Goal: Information Seeking & Learning: Learn about a topic

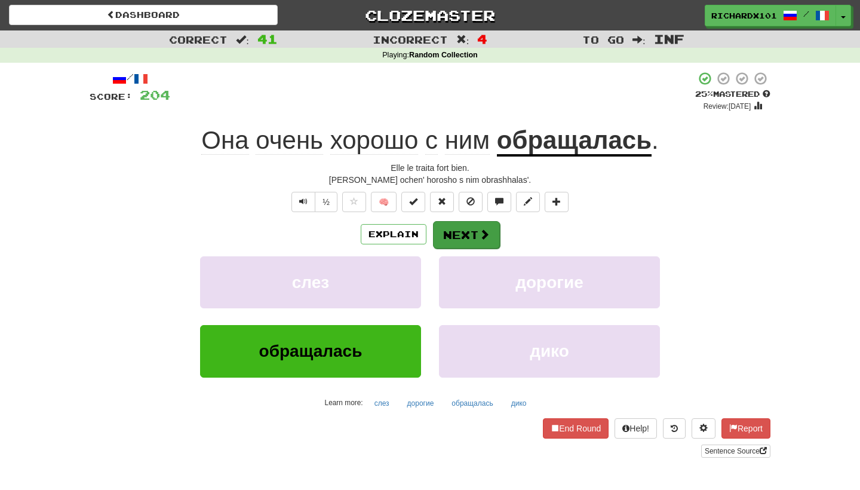
click at [477, 226] on button "Next" at bounding box center [466, 234] width 67 height 27
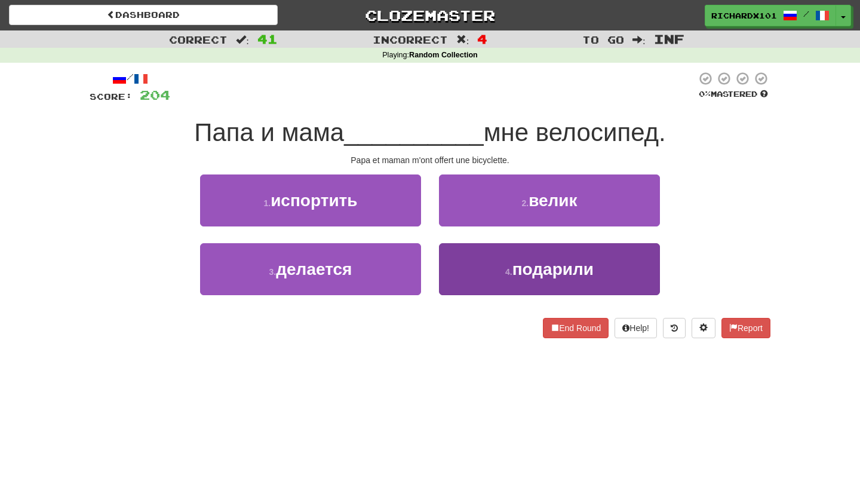
click at [478, 255] on button "4 . подарили" at bounding box center [549, 269] width 221 height 52
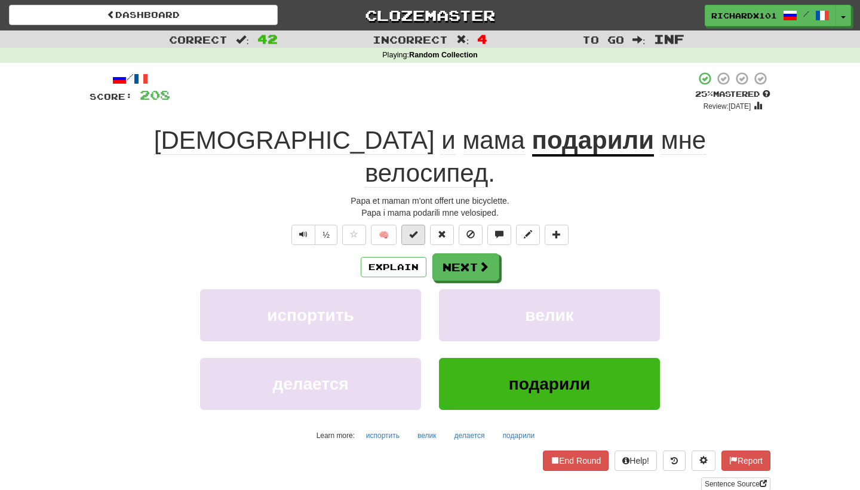
click at [422, 225] on button at bounding box center [414, 235] width 24 height 20
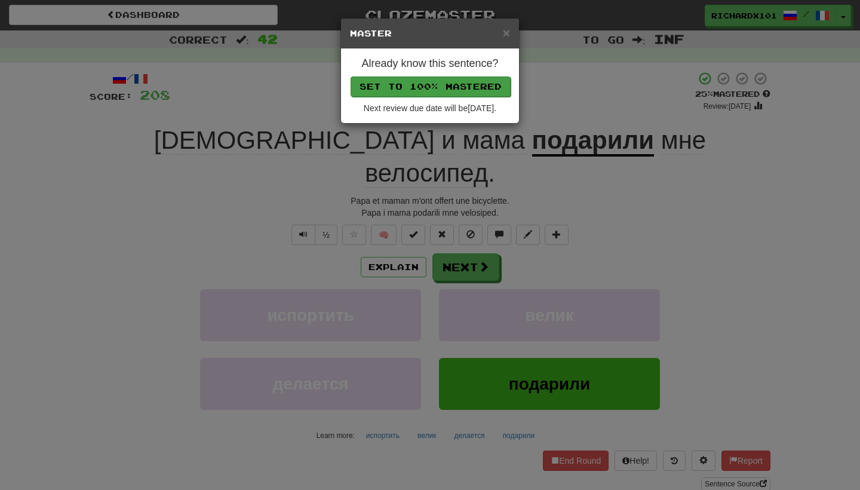
click at [452, 79] on button "Set to 100% Mastered" at bounding box center [431, 86] width 160 height 20
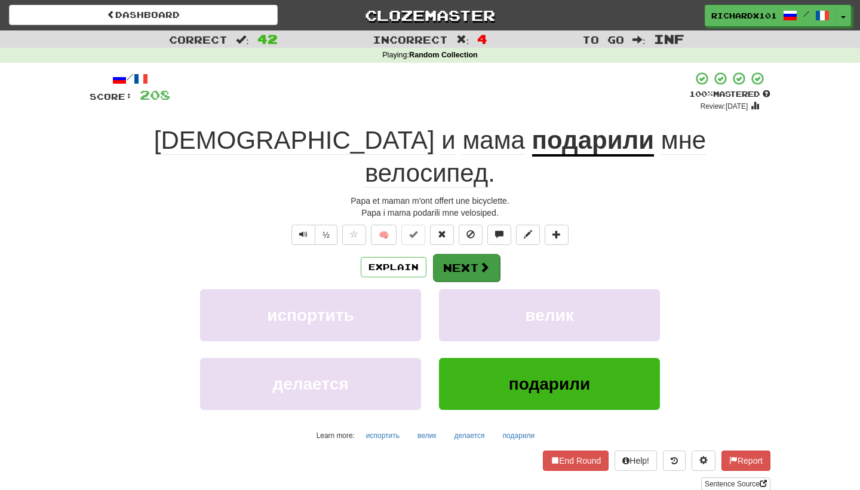
click at [468, 254] on button "Next" at bounding box center [466, 267] width 67 height 27
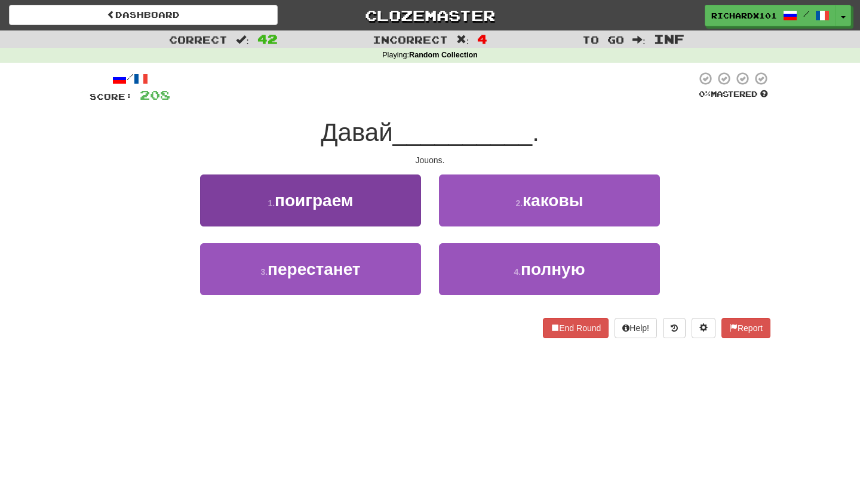
click at [402, 214] on button "1 . поиграем" at bounding box center [310, 200] width 221 height 52
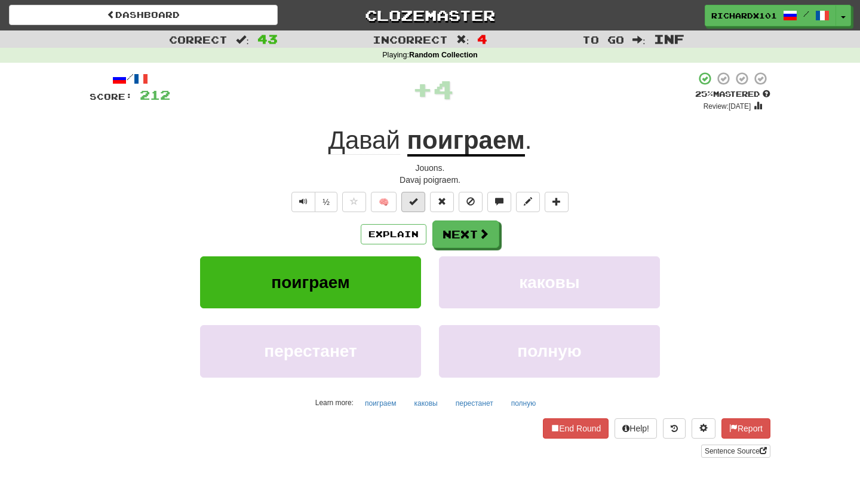
click at [416, 194] on button at bounding box center [414, 202] width 24 height 20
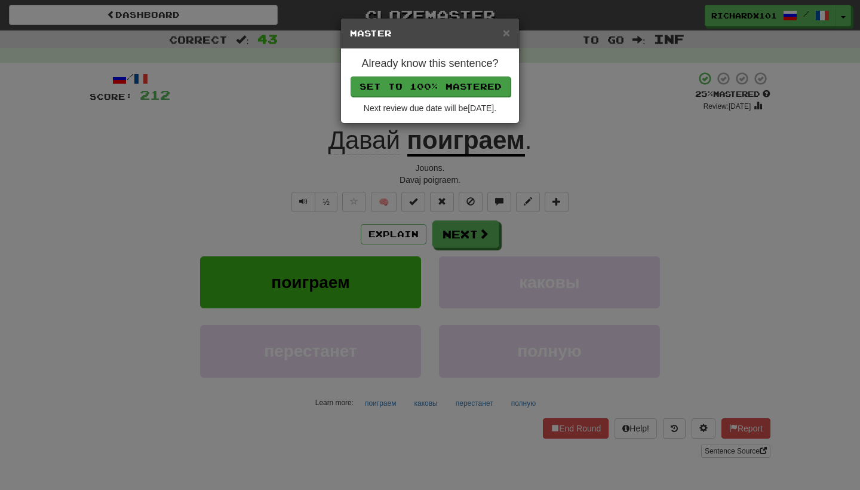
click at [450, 81] on button "Set to 100% Mastered" at bounding box center [431, 86] width 160 height 20
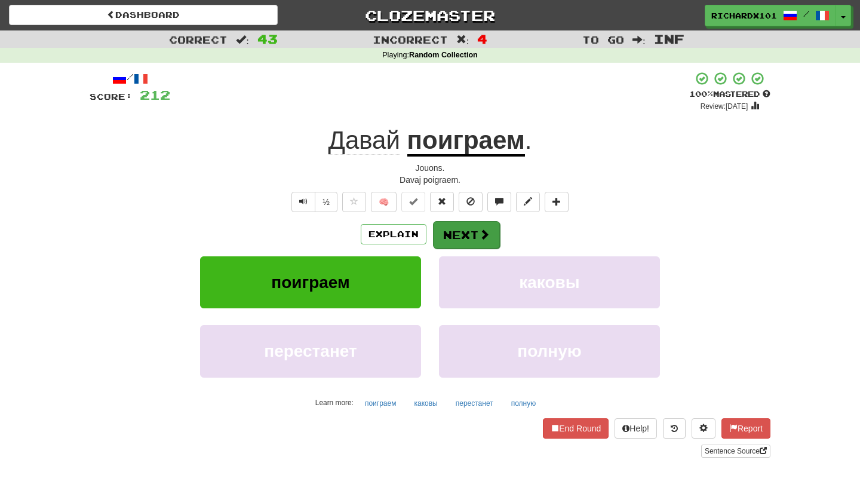
click at [451, 226] on button "Next" at bounding box center [466, 234] width 67 height 27
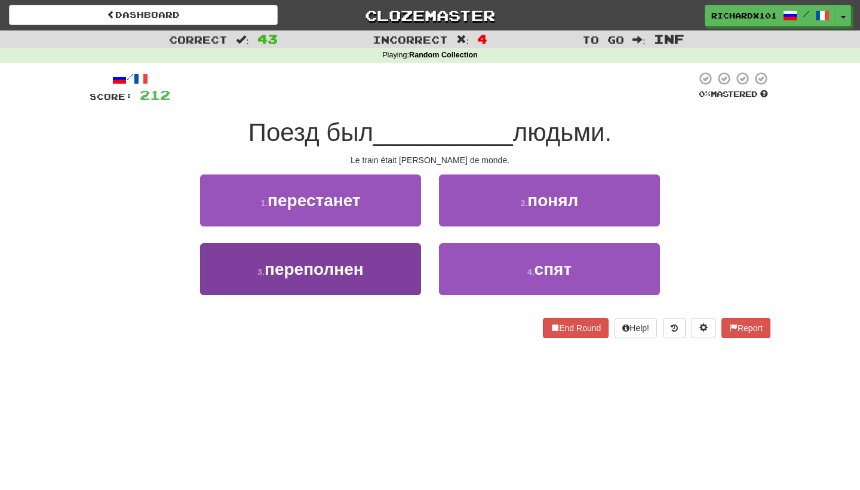
click at [404, 262] on button "3 . переполнен" at bounding box center [310, 269] width 221 height 52
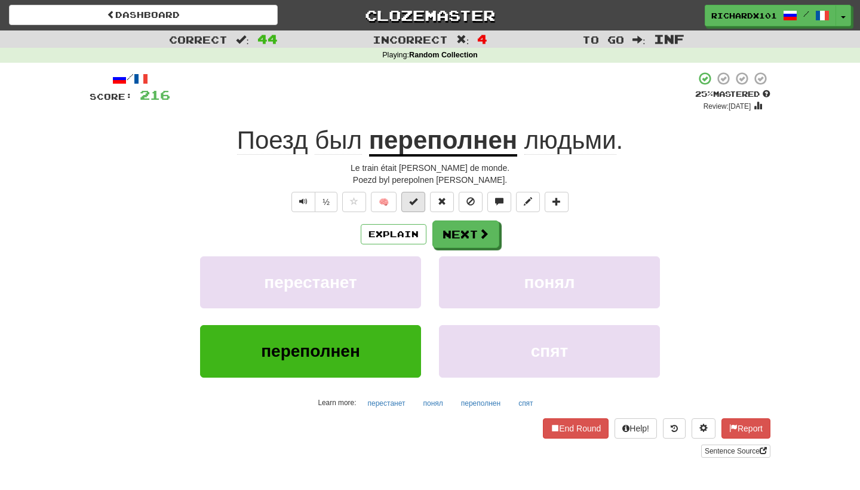
click at [414, 197] on span at bounding box center [413, 201] width 8 height 8
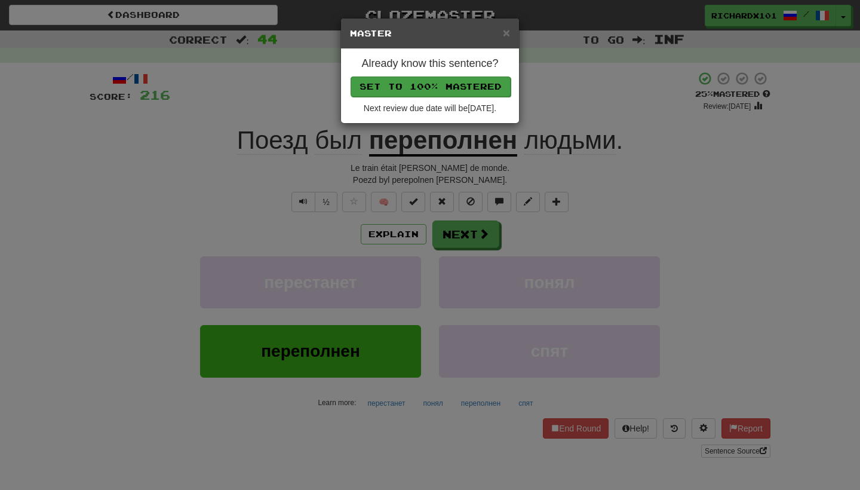
click at [443, 84] on button "Set to 100% Mastered" at bounding box center [431, 86] width 160 height 20
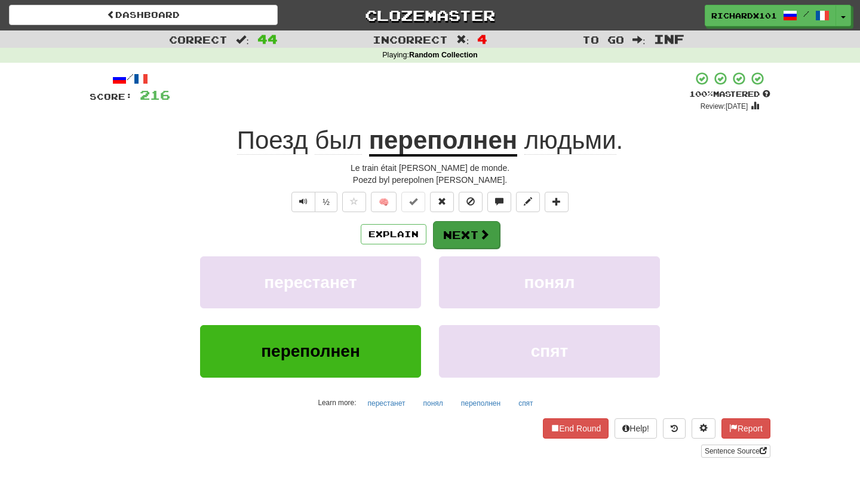
click at [439, 222] on button "Next" at bounding box center [466, 234] width 67 height 27
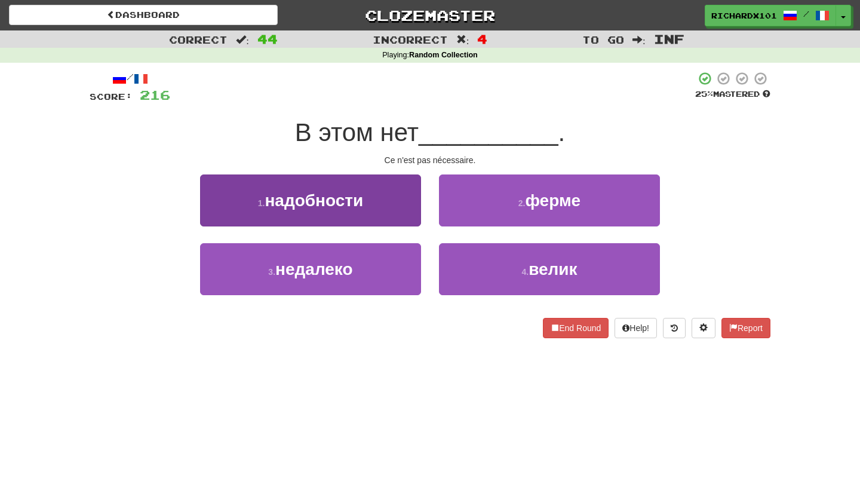
click at [397, 206] on button "1 . надобности" at bounding box center [310, 200] width 221 height 52
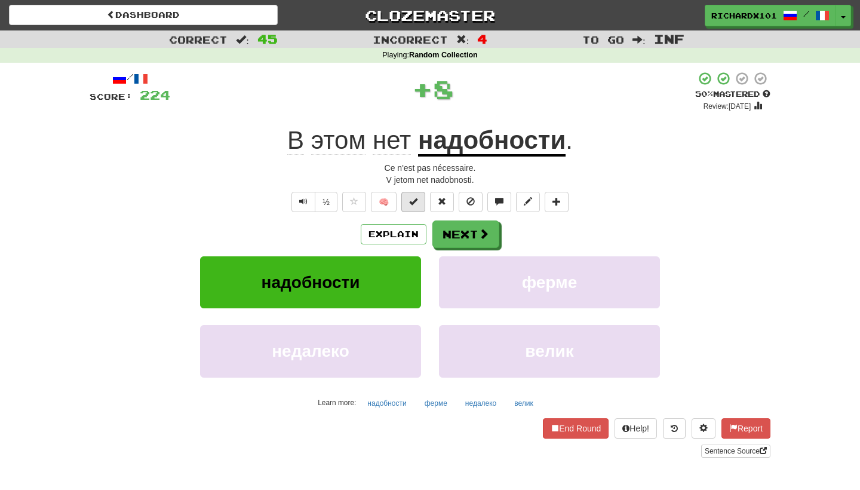
click at [409, 203] on span at bounding box center [413, 201] width 8 height 8
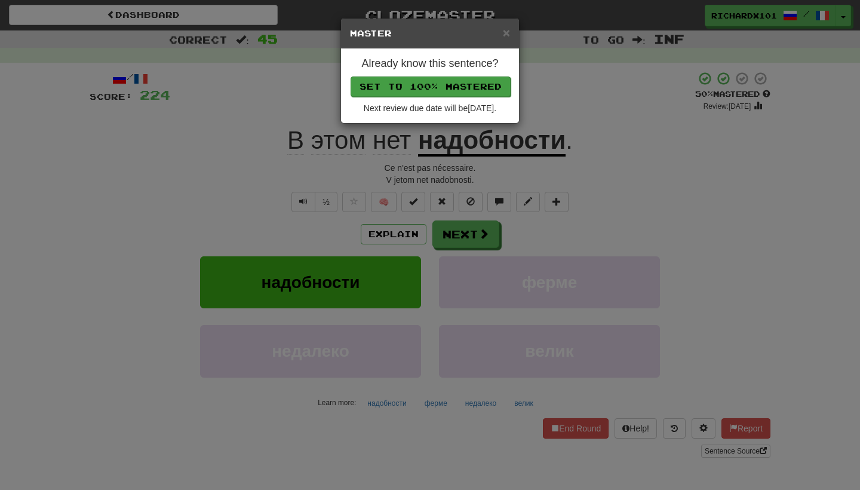
click at [451, 85] on button "Set to 100% Mastered" at bounding box center [431, 86] width 160 height 20
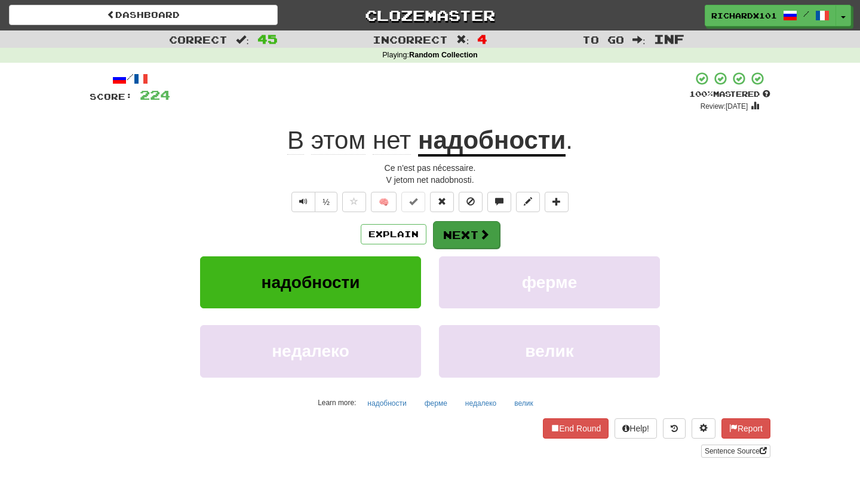
click at [464, 238] on button "Next" at bounding box center [466, 234] width 67 height 27
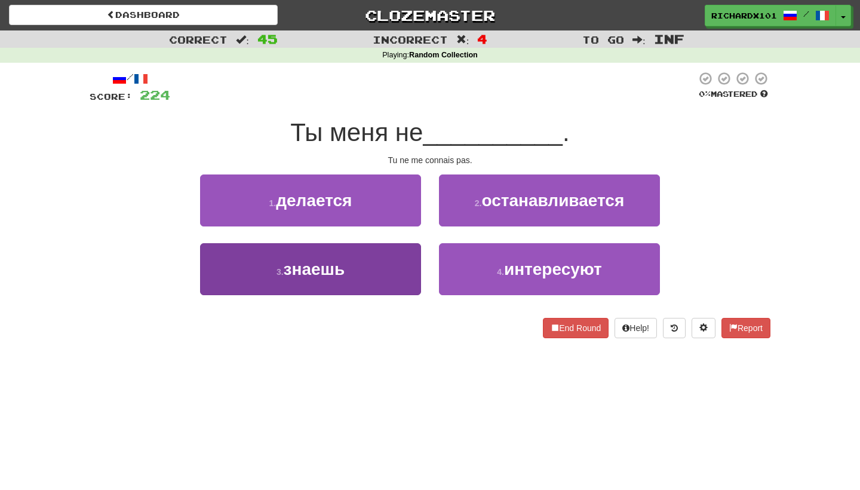
click at [411, 275] on button "3 . знаешь" at bounding box center [310, 269] width 221 height 52
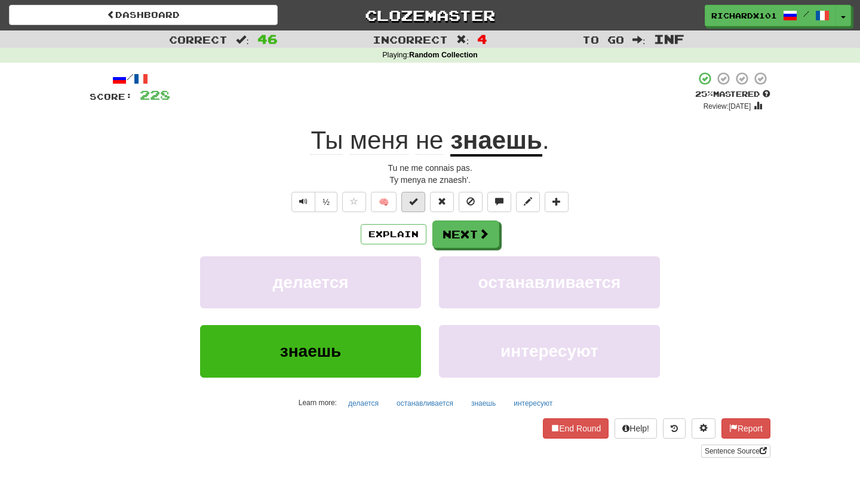
click at [417, 192] on button at bounding box center [414, 202] width 24 height 20
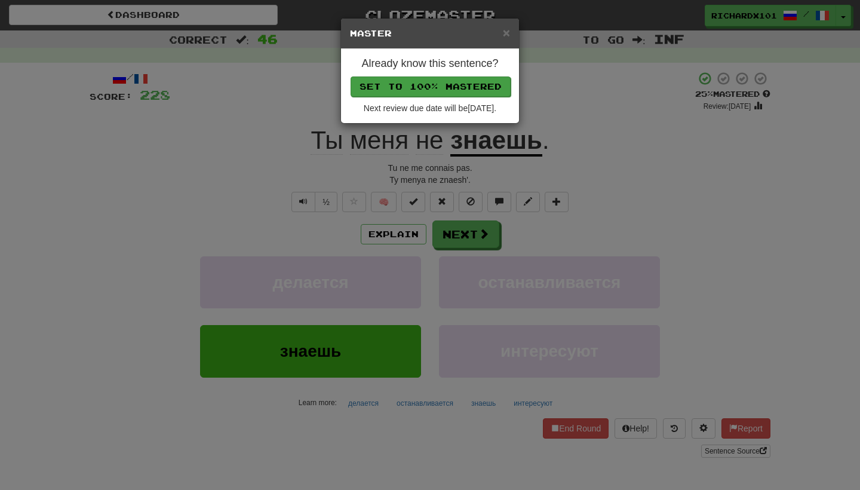
click at [452, 91] on button "Set to 100% Mastered" at bounding box center [431, 86] width 160 height 20
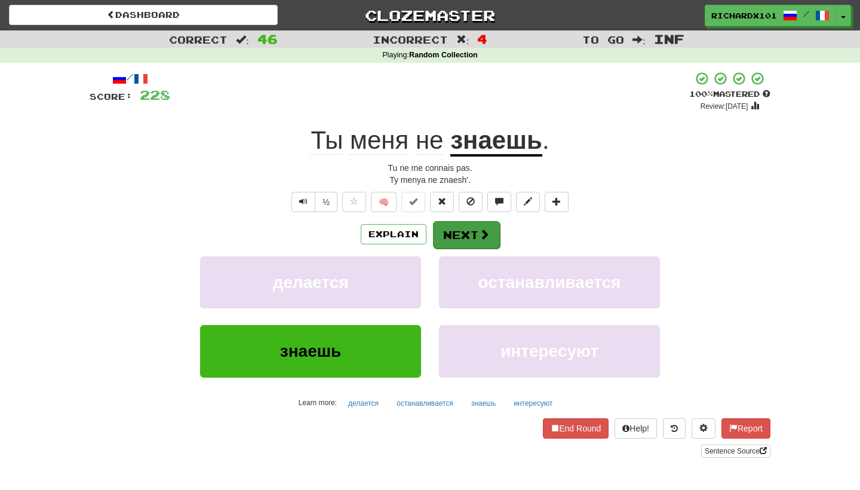
click at [458, 232] on button "Next" at bounding box center [466, 234] width 67 height 27
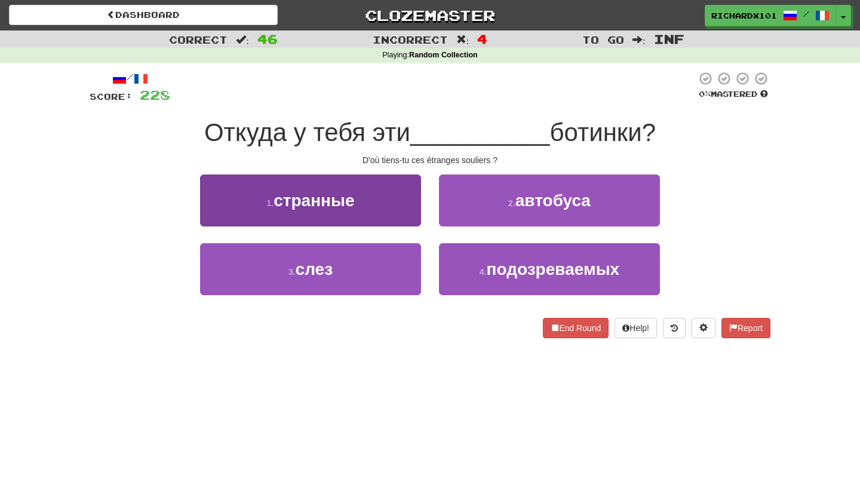
click at [399, 213] on button "1 . странные" at bounding box center [310, 200] width 221 height 52
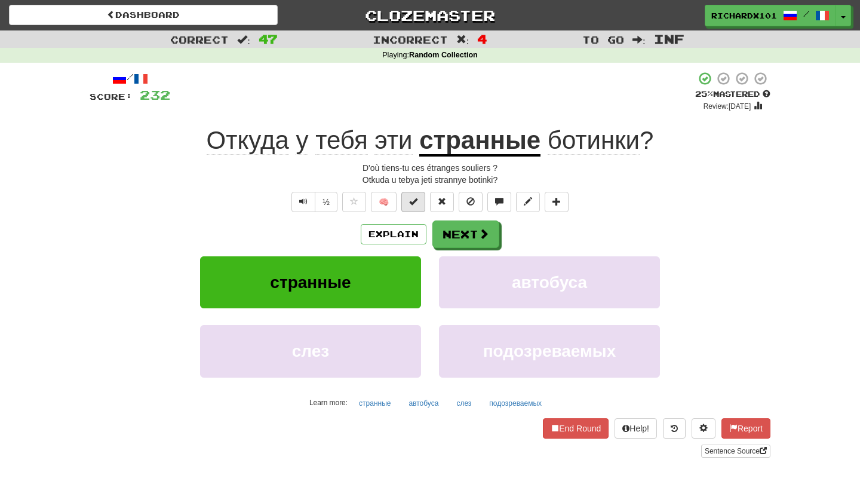
click at [419, 204] on button at bounding box center [414, 202] width 24 height 20
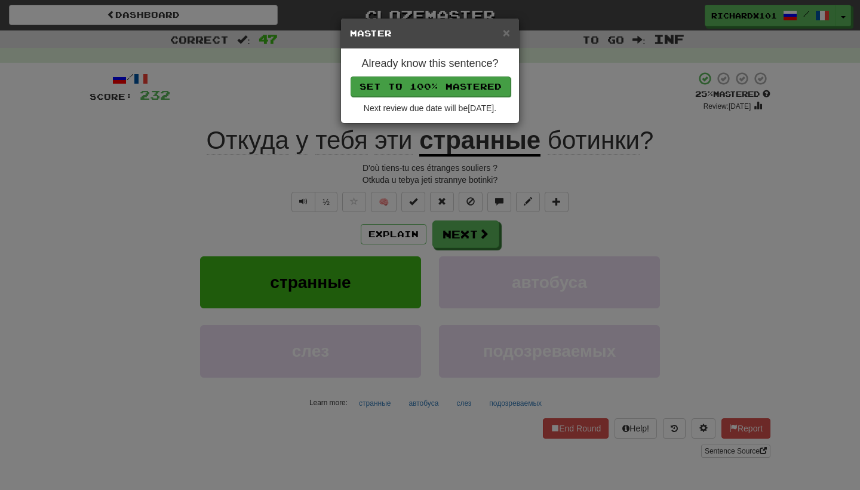
click at [453, 79] on button "Set to 100% Mastered" at bounding box center [431, 86] width 160 height 20
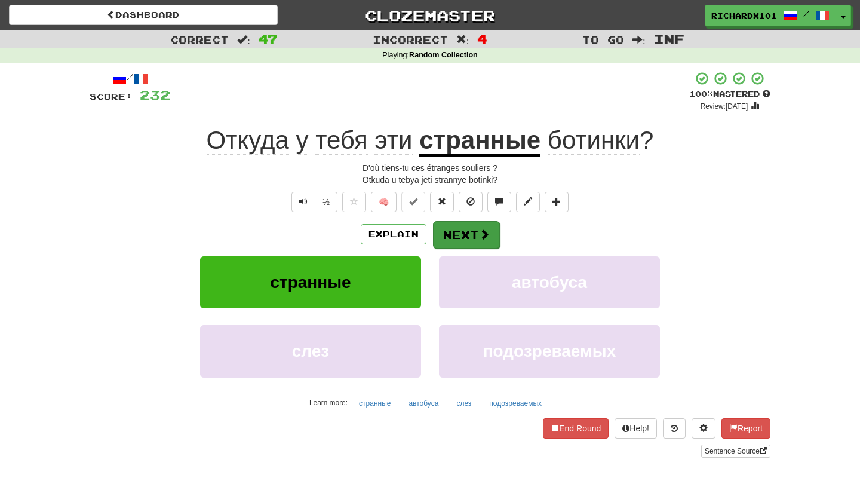
click at [454, 230] on button "Next" at bounding box center [466, 234] width 67 height 27
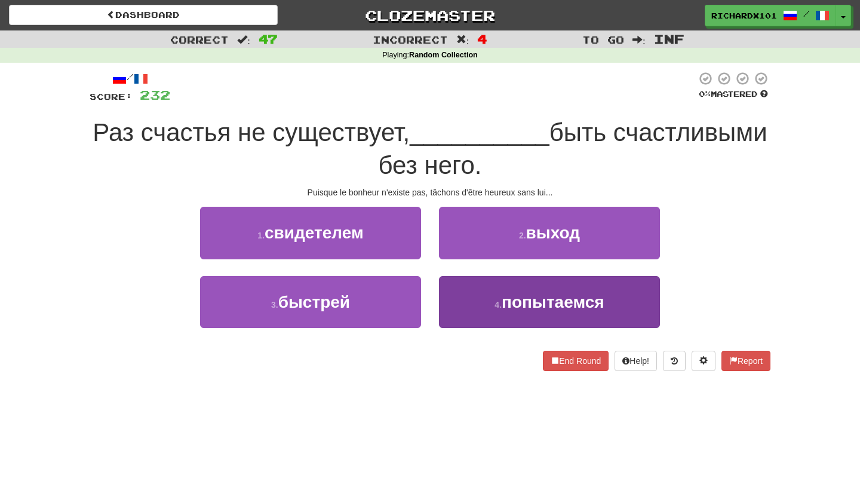
click at [466, 302] on button "4 . попытаемся" at bounding box center [549, 302] width 221 height 52
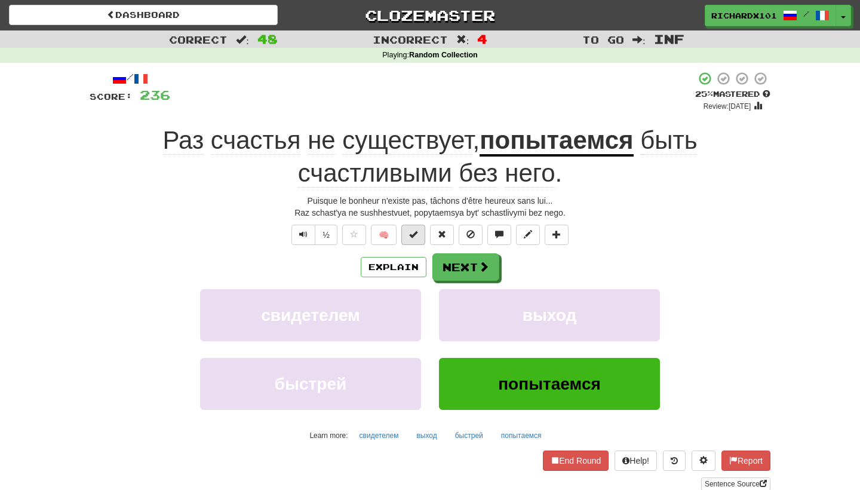
click at [416, 232] on span at bounding box center [413, 234] width 8 height 8
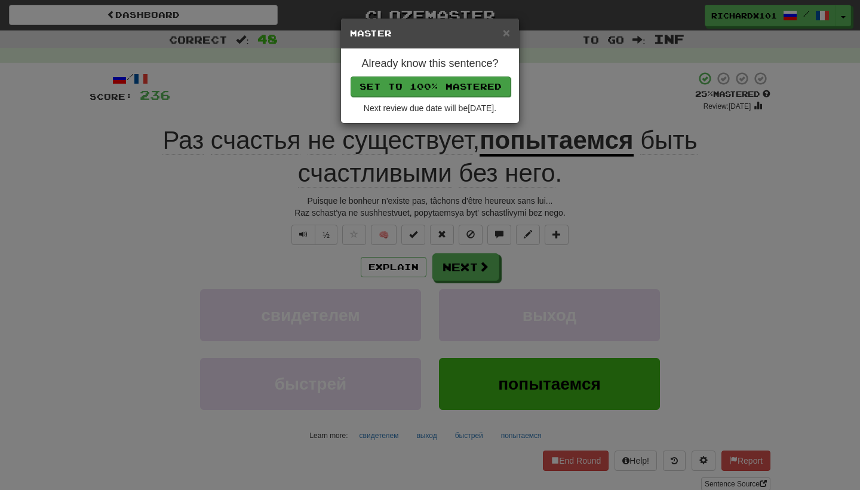
click at [447, 86] on button "Set to 100% Mastered" at bounding box center [431, 86] width 160 height 20
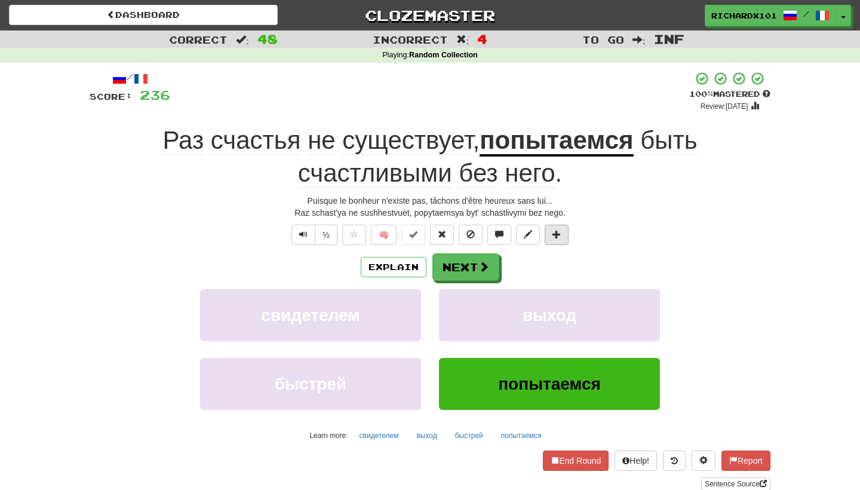
click at [551, 230] on button at bounding box center [557, 235] width 24 height 20
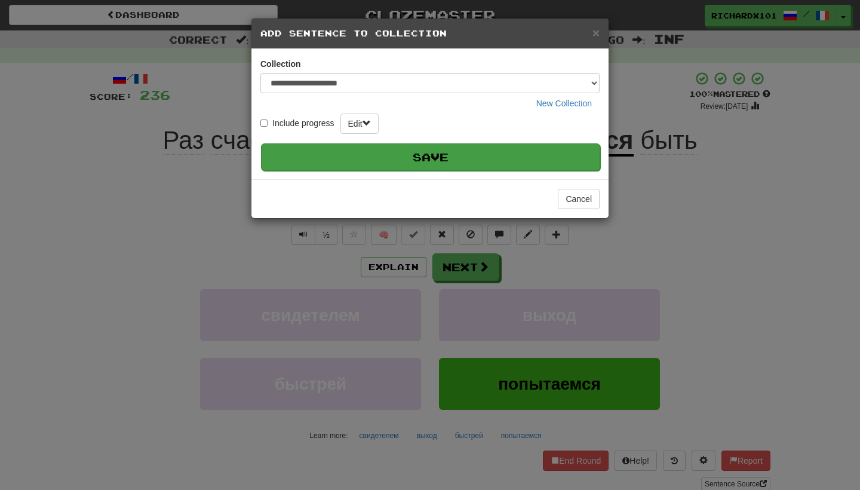
click at [546, 149] on button "Save" at bounding box center [430, 156] width 339 height 27
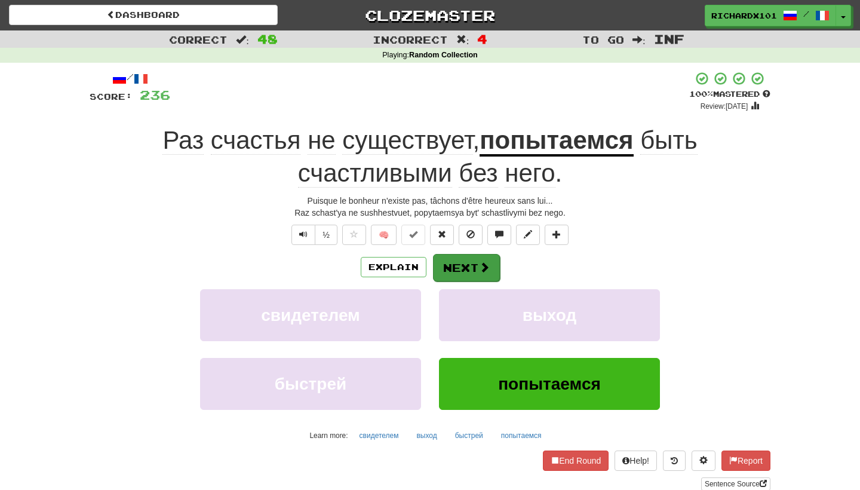
click at [477, 273] on button "Next" at bounding box center [466, 267] width 67 height 27
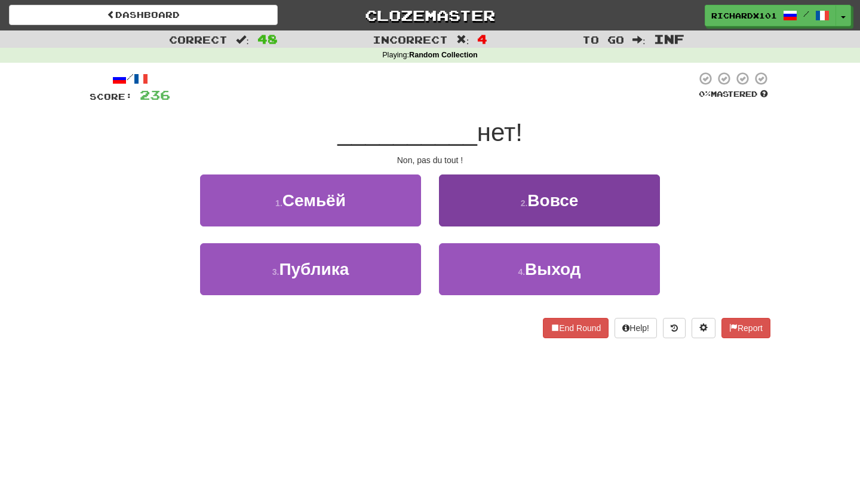
click at [501, 213] on button "2 . Вовсе" at bounding box center [549, 200] width 221 height 52
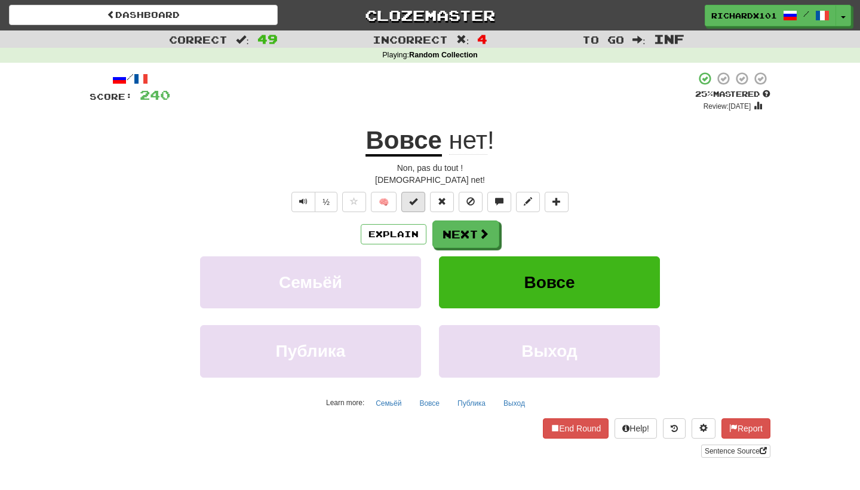
click at [418, 203] on span at bounding box center [413, 201] width 8 height 8
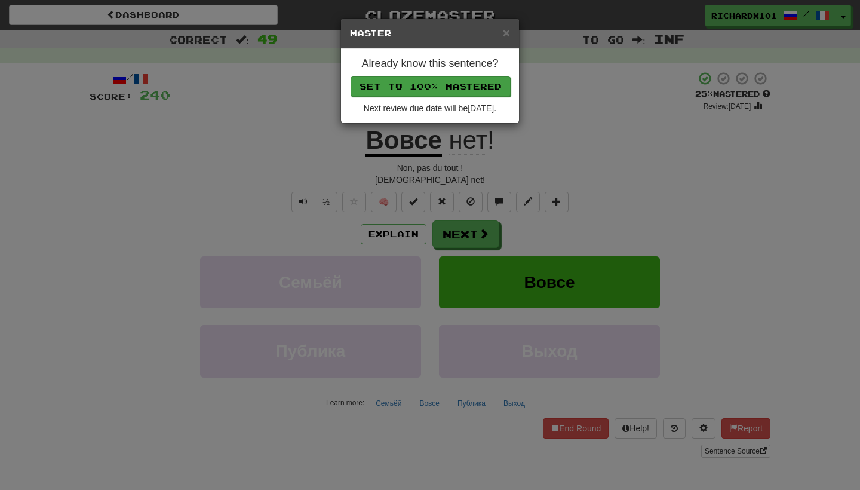
click at [467, 88] on button "Set to 100% Mastered" at bounding box center [431, 86] width 160 height 20
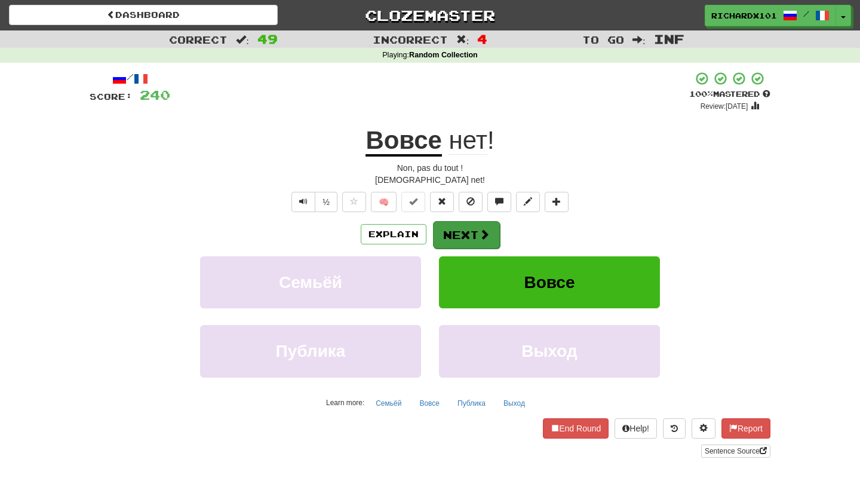
click at [453, 226] on button "Next" at bounding box center [466, 234] width 67 height 27
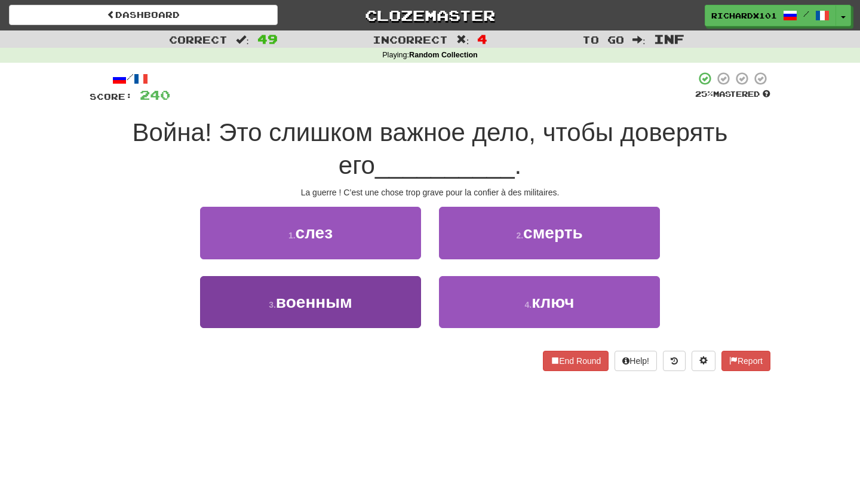
click at [403, 289] on button "3 . военным" at bounding box center [310, 302] width 221 height 52
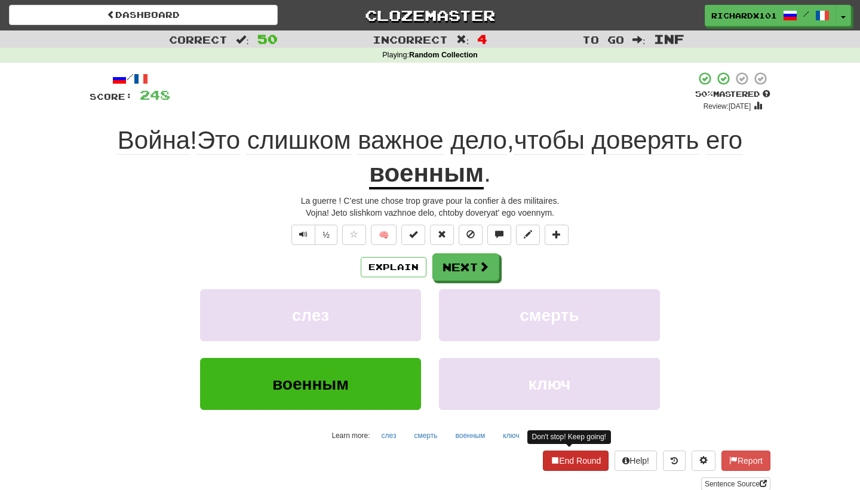
click at [551, 460] on span at bounding box center [555, 460] width 8 height 8
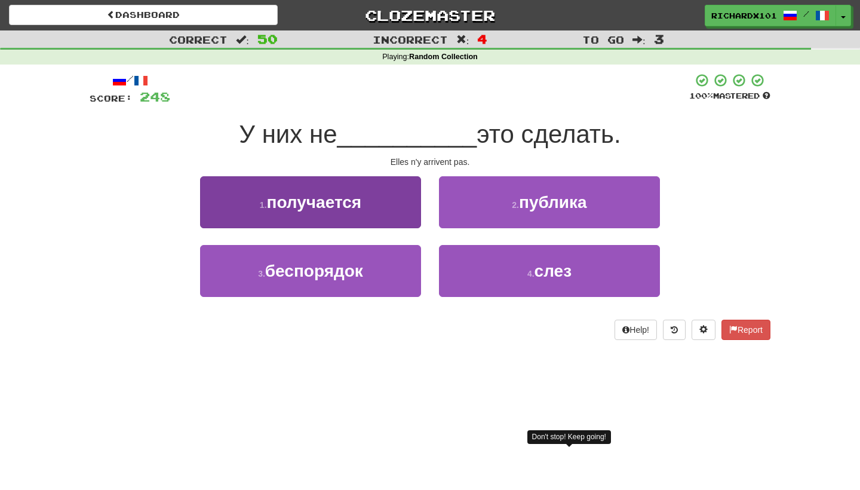
click at [395, 213] on button "1 . получается" at bounding box center [310, 202] width 221 height 52
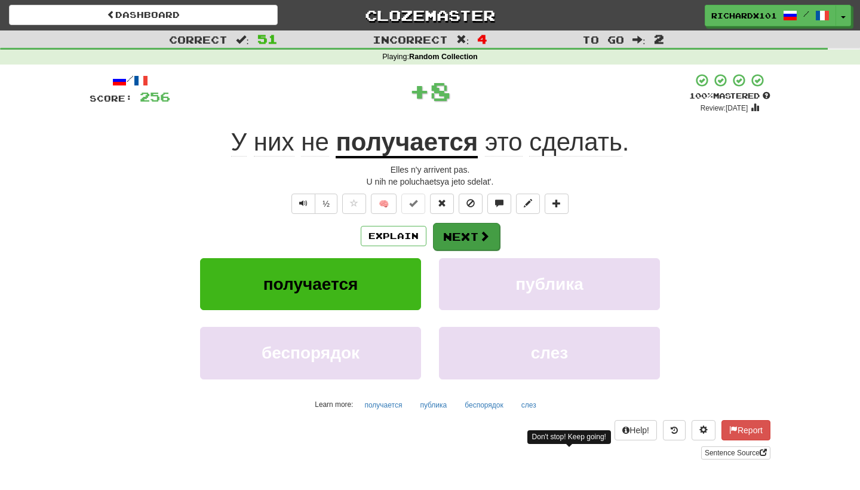
click at [457, 236] on button "Next" at bounding box center [466, 236] width 67 height 27
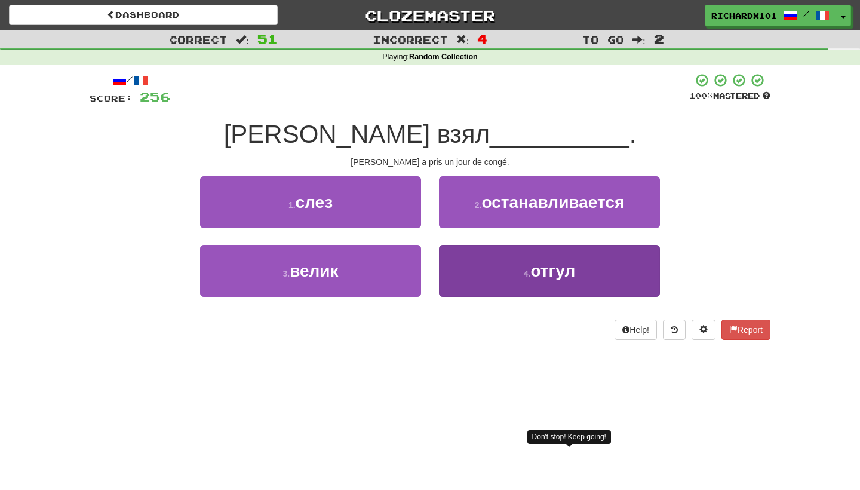
click at [467, 266] on button "4 . отгул" at bounding box center [549, 271] width 221 height 52
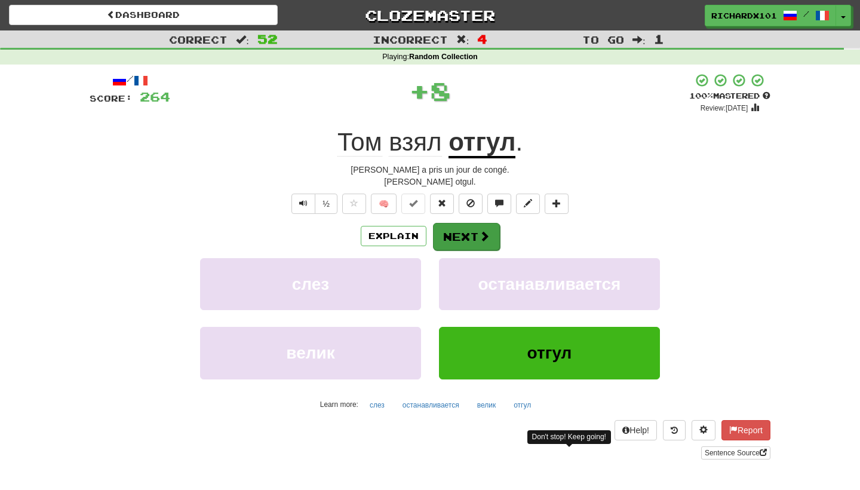
click at [474, 228] on button "Next" at bounding box center [466, 236] width 67 height 27
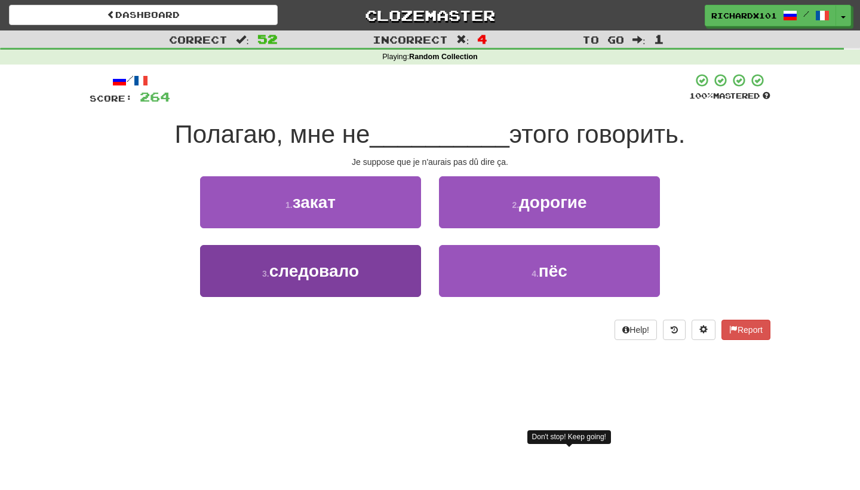
click at [396, 280] on button "3 . следовало" at bounding box center [310, 271] width 221 height 52
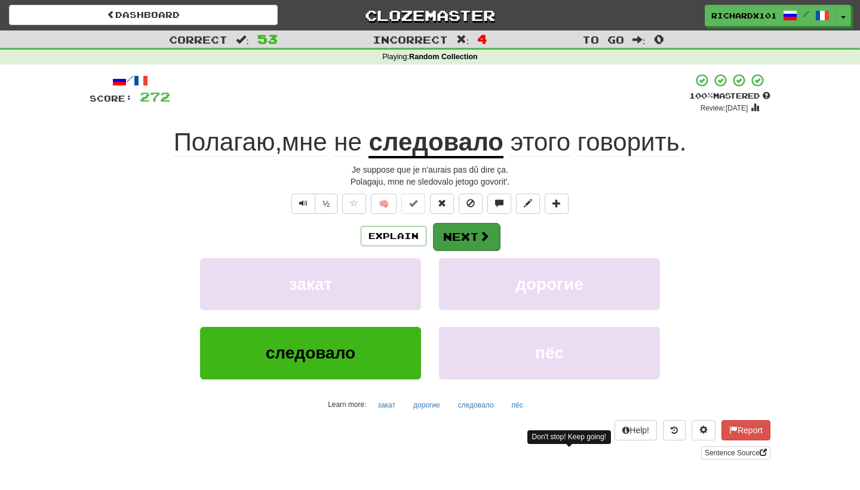
click at [445, 229] on button "Next" at bounding box center [466, 236] width 67 height 27
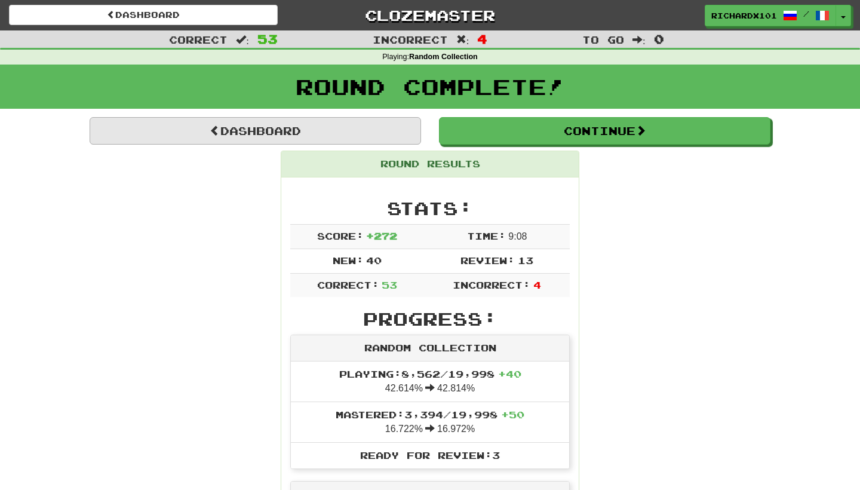
click at [362, 133] on link "Dashboard" at bounding box center [256, 130] width 332 height 27
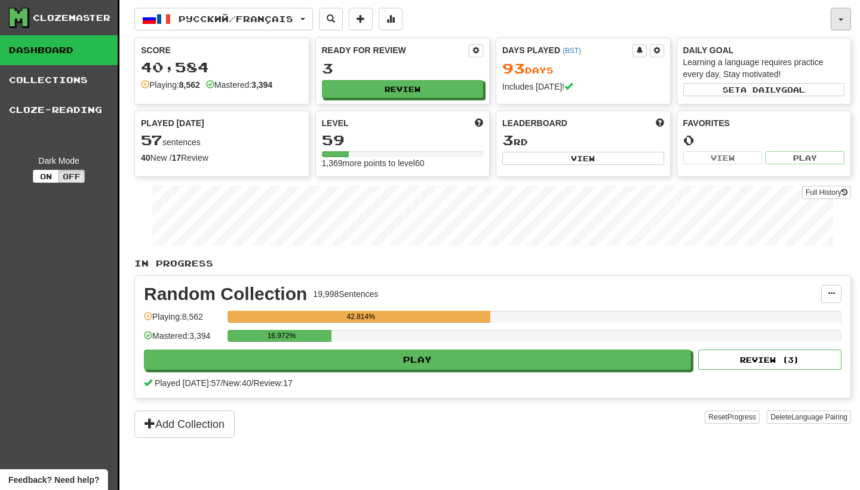
click at [841, 11] on button "button" at bounding box center [841, 19] width 20 height 23
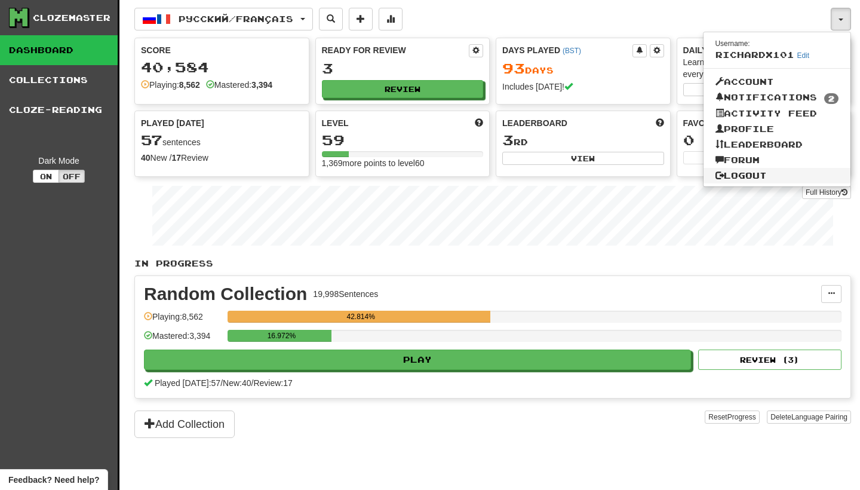
click at [774, 168] on link "Logout" at bounding box center [778, 176] width 148 height 16
